Goal: Task Accomplishment & Management: Use online tool/utility

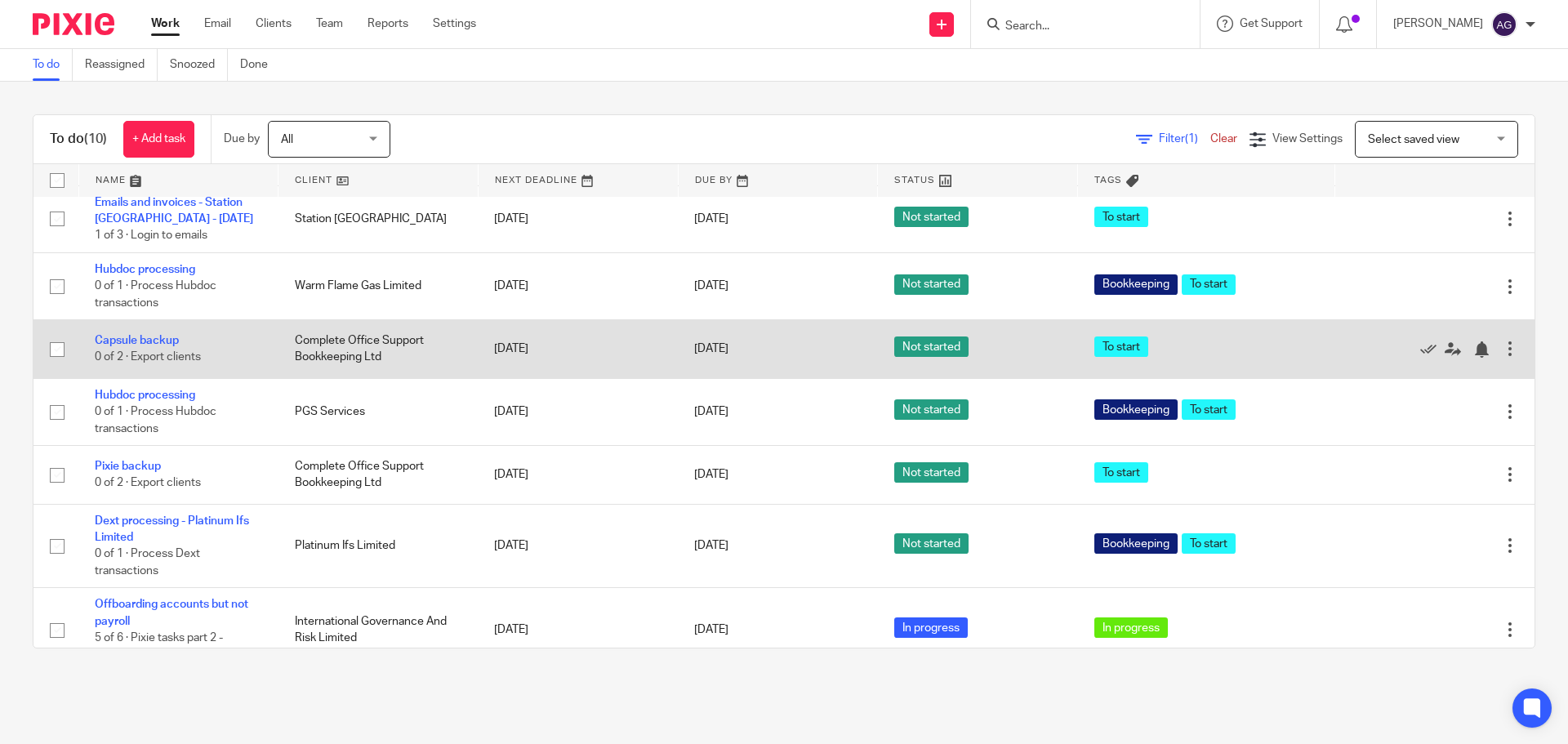
scroll to position [304, 0]
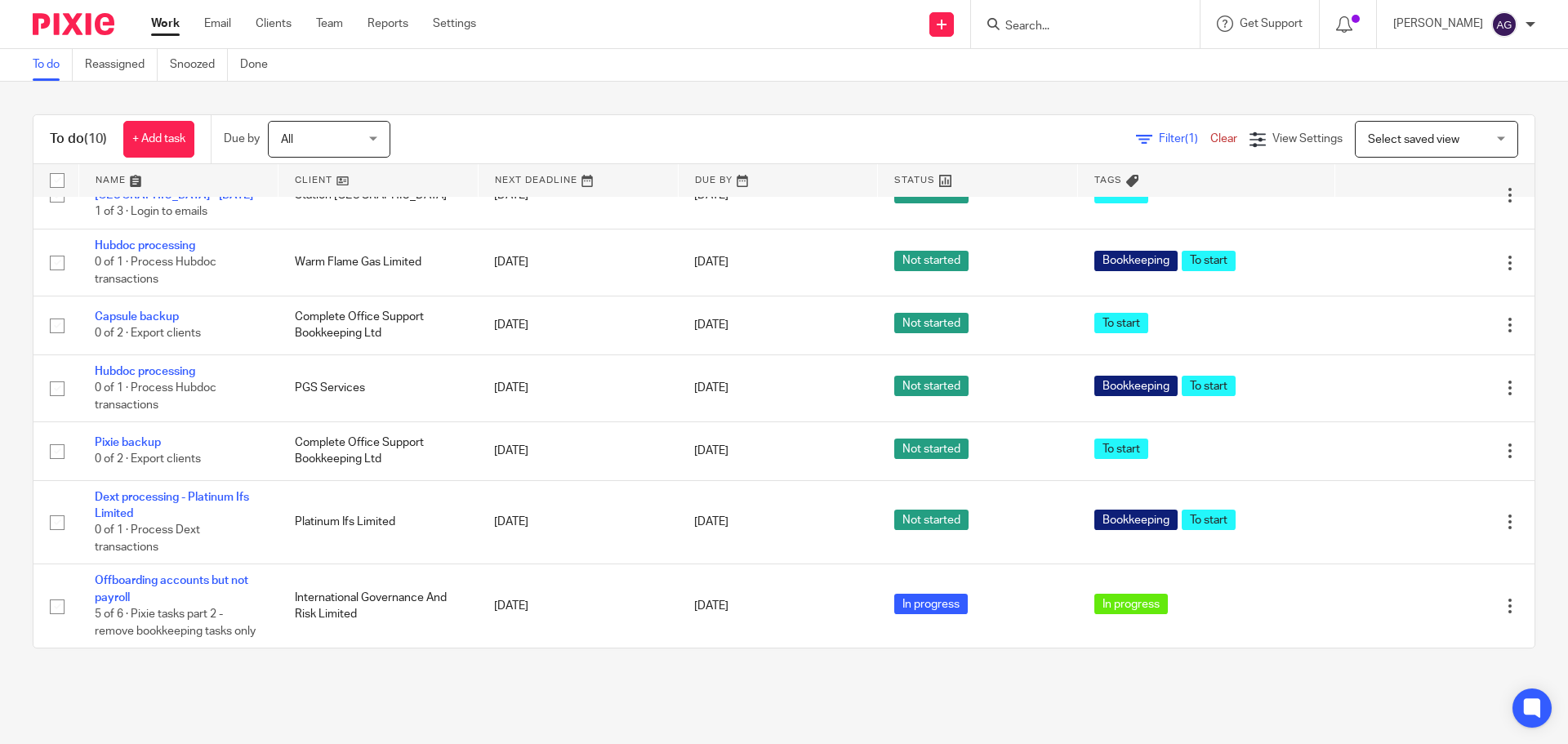
drag, startPoint x: 247, startPoint y: 561, endPoint x: 204, endPoint y: 724, distance: 168.6
click at [204, 724] on main "To do Reassigned Snoozed Done To do (10) + Add task Due by All All [DATE] [DATE…" at bounding box center [784, 372] width 1568 height 744
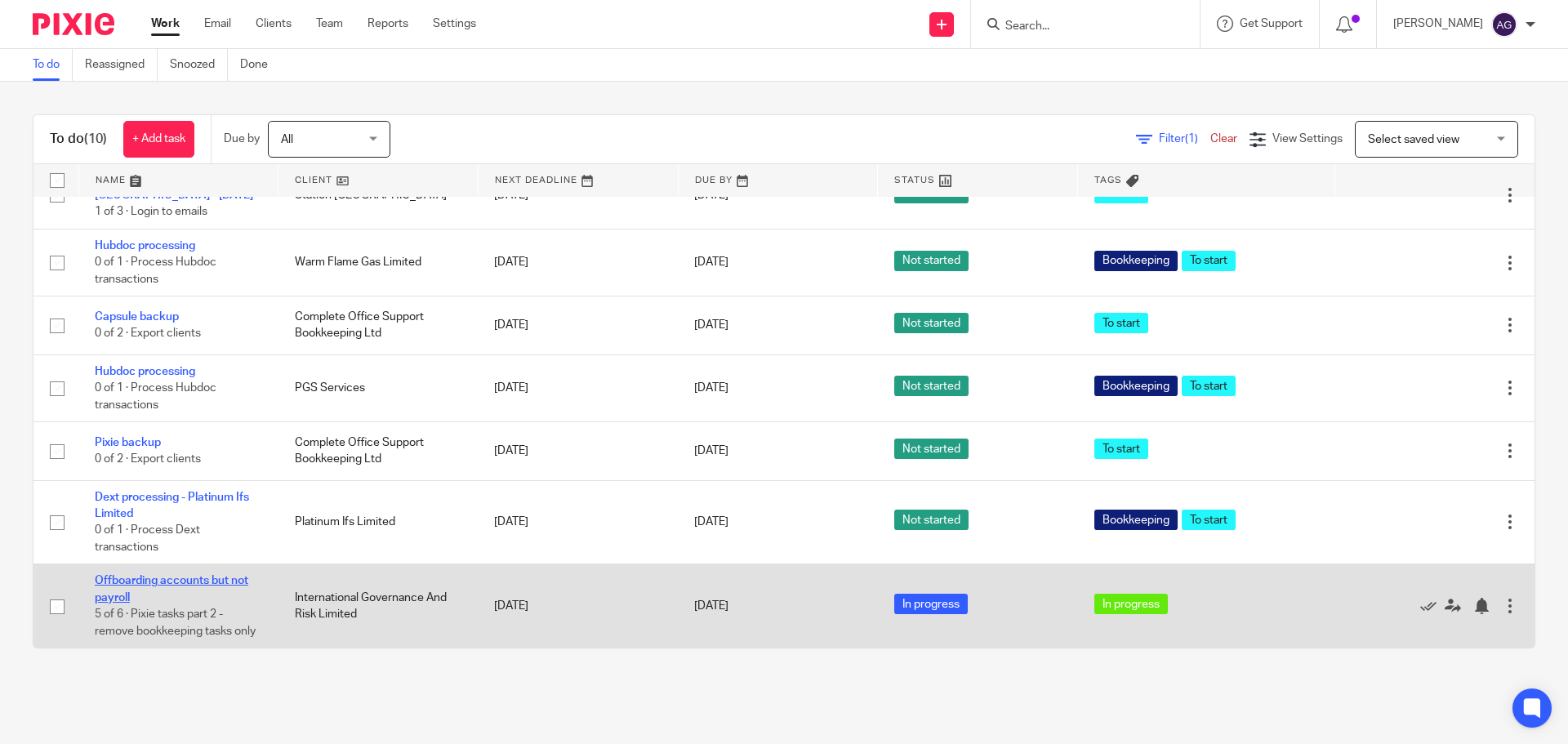
click at [105, 582] on link "Offboarding accounts but not payroll" at bounding box center [171, 588] width 153 height 28
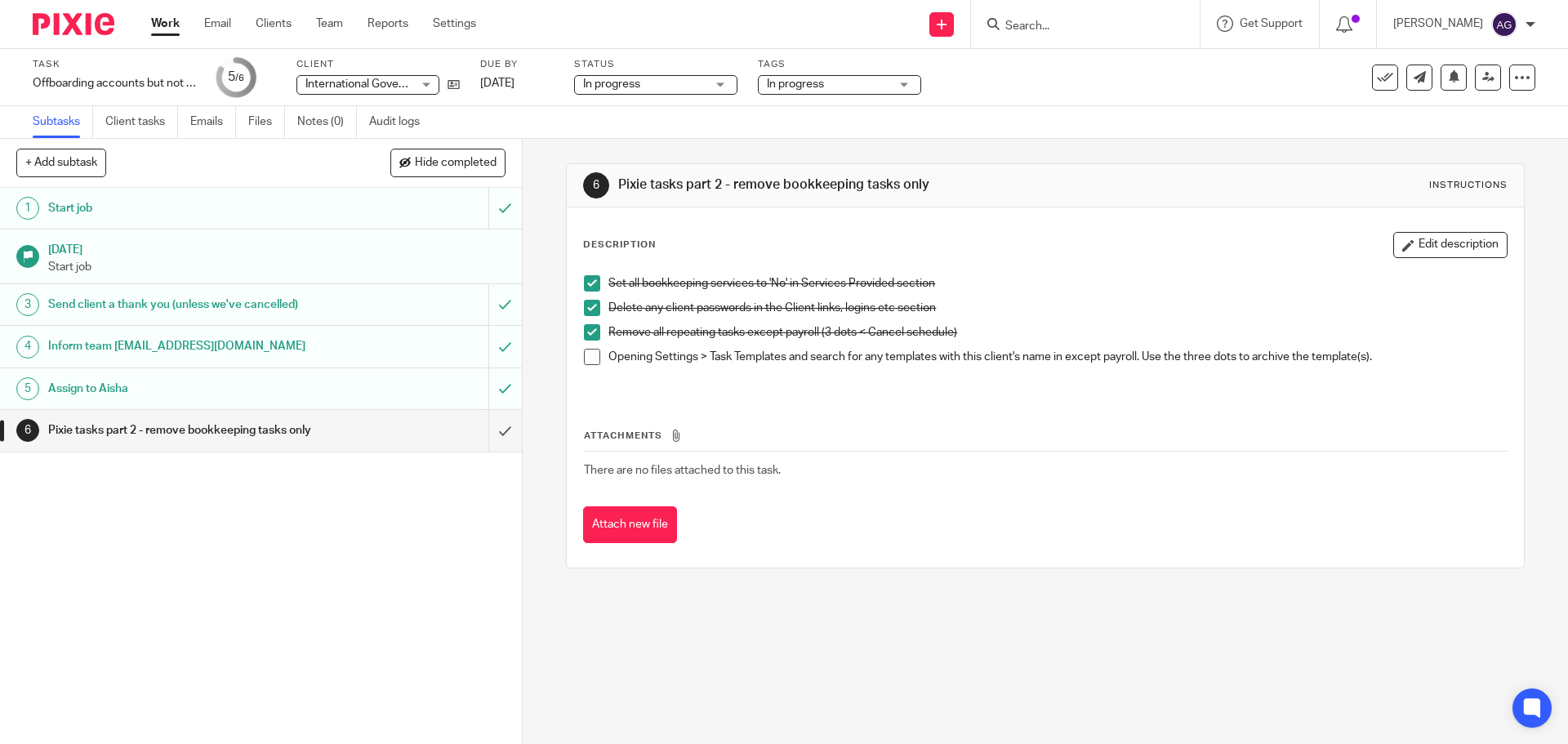
click at [77, 34] on img at bounding box center [73, 24] width 82 height 22
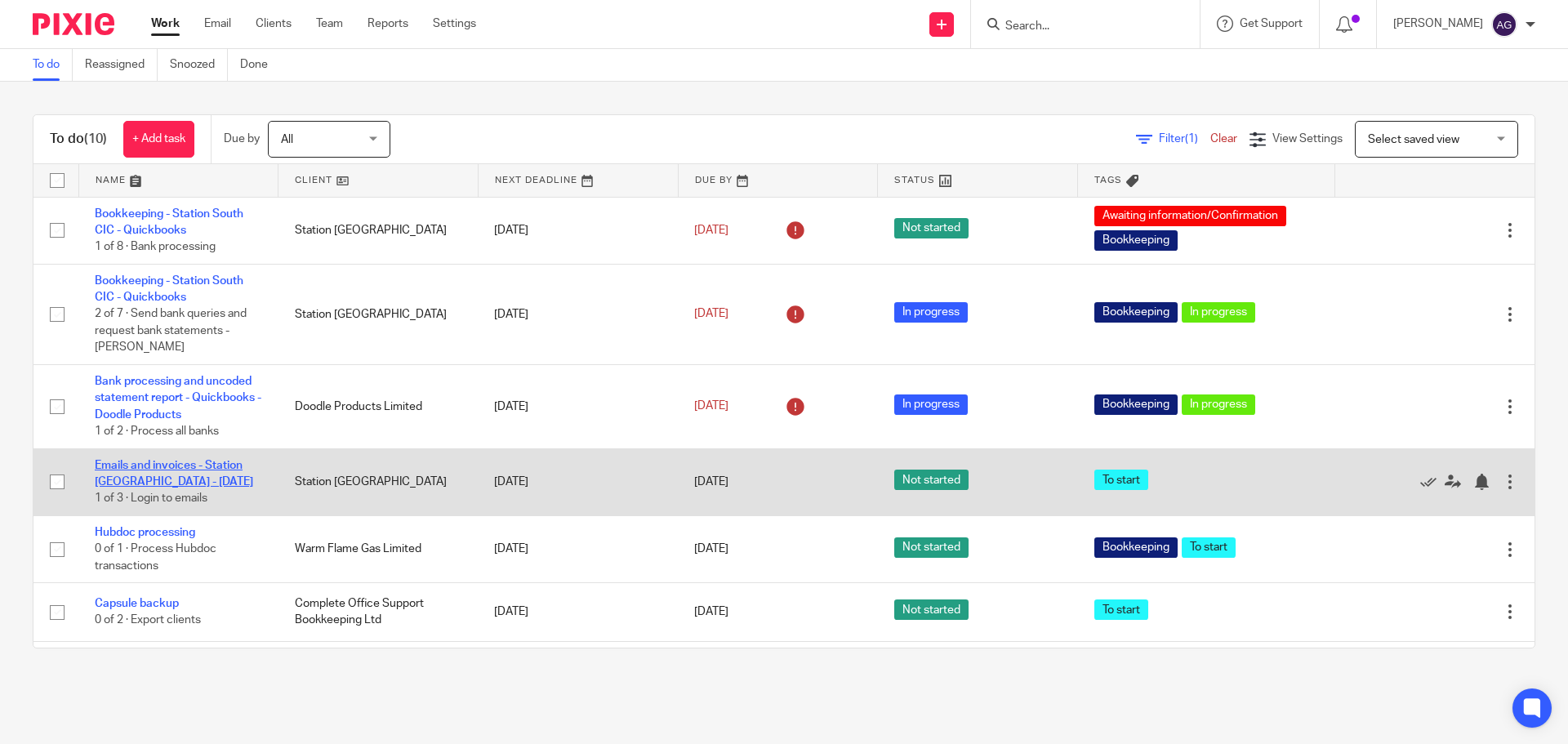
click at [184, 464] on link "Emails and invoices - Station [GEOGRAPHIC_DATA] - [DATE]" at bounding box center [173, 473] width 158 height 28
